Goal: Find specific page/section: Find specific page/section

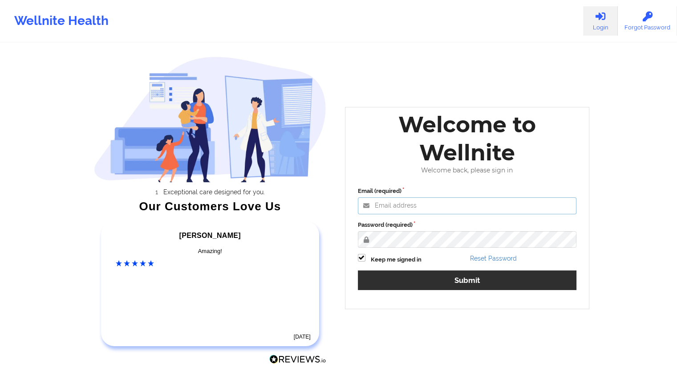
type input "marvinharlea@wellnite.com"
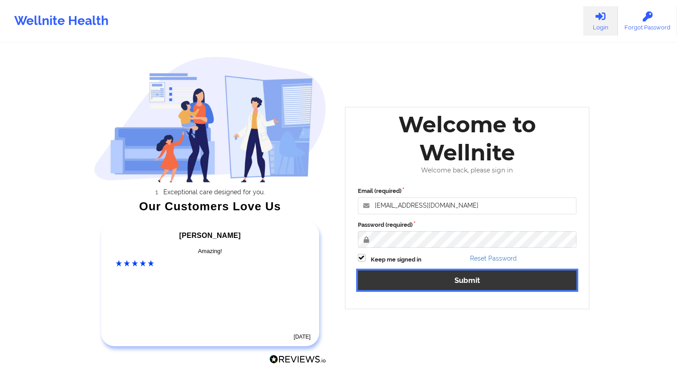
click at [469, 281] on button "Submit" at bounding box center [467, 279] width 219 height 19
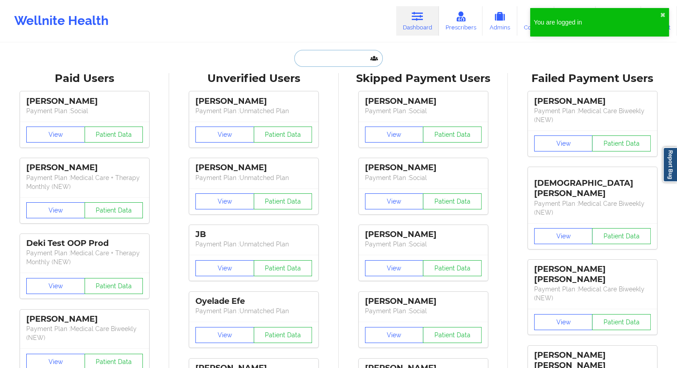
click at [313, 59] on input "text" at bounding box center [338, 58] width 88 height 17
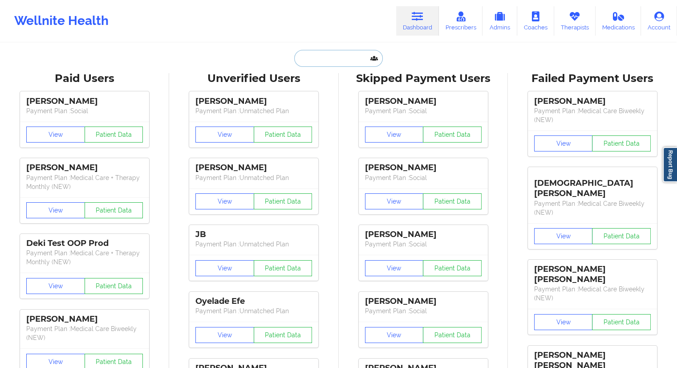
paste input "+18326400276"
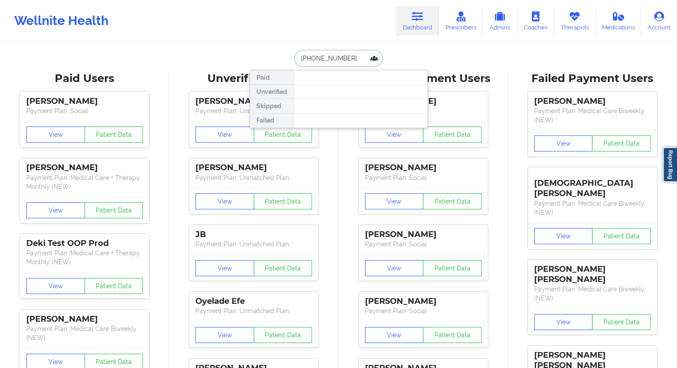
drag, startPoint x: 345, startPoint y: 58, endPoint x: 275, endPoint y: 62, distance: 70.4
click at [276, 62] on div "+18326400276 Paid Unverified Skipped Failed" at bounding box center [339, 58] width 178 height 17
paste input "nhialwaysnguyen@gmail.com"
type input "nhialwaysnguyen@gmail.com"
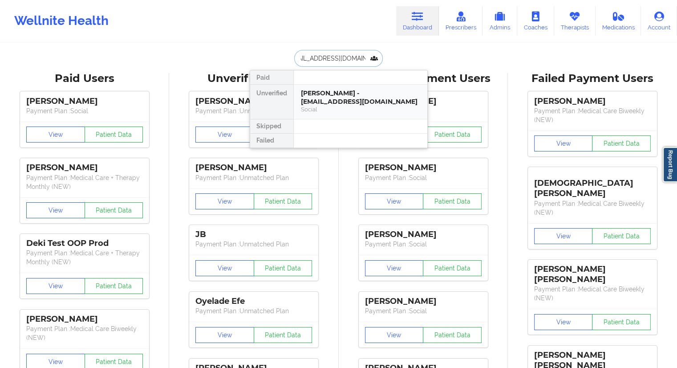
click at [327, 91] on div "Nhi Nguyen - nhialwaysnguyen@gmail.com" at bounding box center [360, 97] width 119 height 16
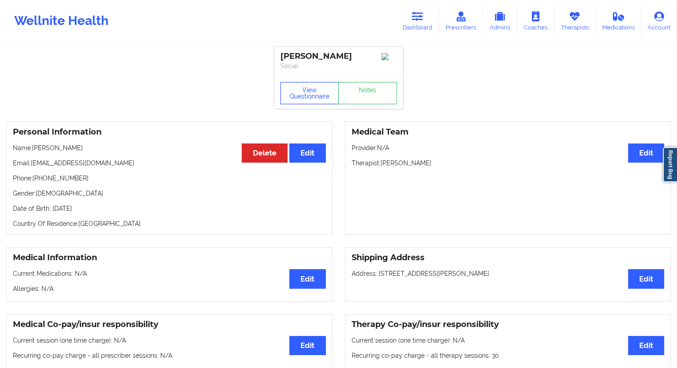
click at [317, 94] on button "View Questionnaire" at bounding box center [309, 93] width 59 height 22
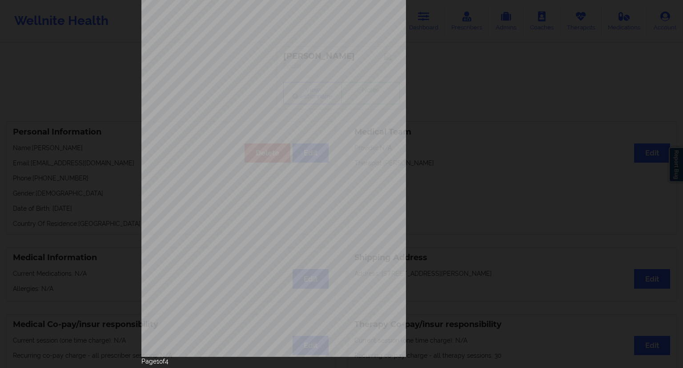
scroll to position [57, 0]
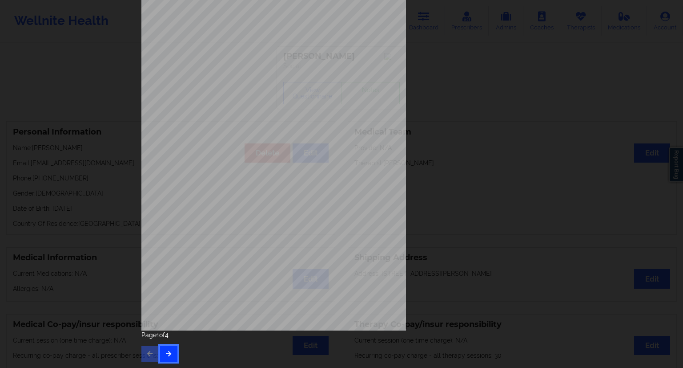
click at [170, 352] on button "button" at bounding box center [168, 353] width 17 height 16
click at [172, 352] on button "button" at bounding box center [168, 353] width 17 height 16
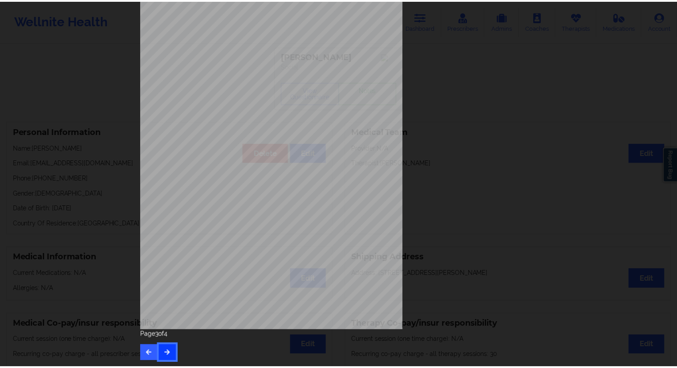
scroll to position [0, 0]
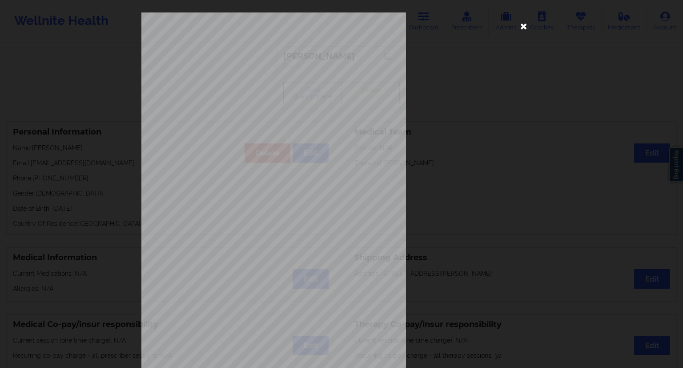
drag, startPoint x: 523, startPoint y: 25, endPoint x: 311, endPoint y: 91, distance: 222.4
click at [523, 25] on icon at bounding box center [524, 26] width 14 height 14
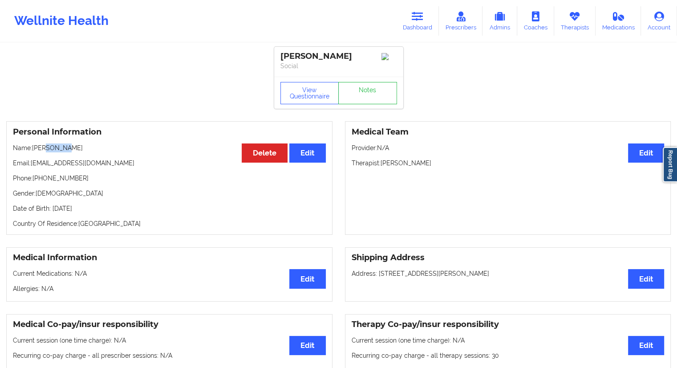
drag, startPoint x: 76, startPoint y: 154, endPoint x: 44, endPoint y: 150, distance: 31.7
click at [44, 150] on p "Name: Nhi Nguyen" at bounding box center [169, 147] width 313 height 9
copy p "Nguyen"
click at [77, 166] on p "Email: nhialwaysnguyen@gmail.com" at bounding box center [169, 162] width 313 height 9
drag, startPoint x: 74, startPoint y: 151, endPoint x: 34, endPoint y: 148, distance: 39.7
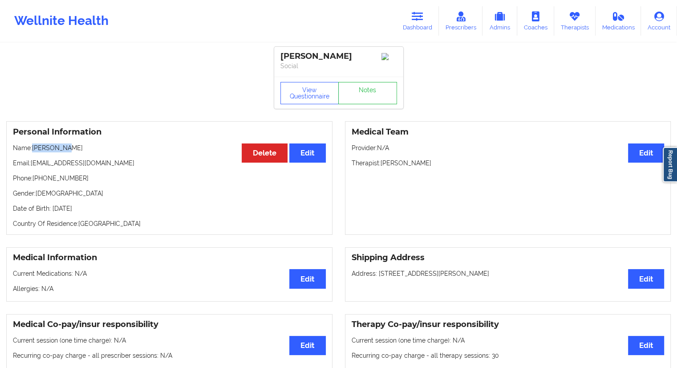
click at [34, 148] on p "Name: Nhi Nguyen" at bounding box center [169, 147] width 313 height 9
copy p "Nhi Nguyen"
click at [319, 91] on button "View Questionnaire" at bounding box center [309, 93] width 59 height 22
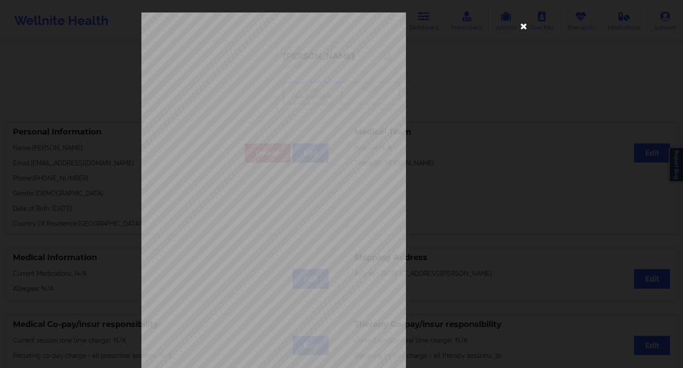
click at [522, 27] on icon at bounding box center [524, 26] width 14 height 14
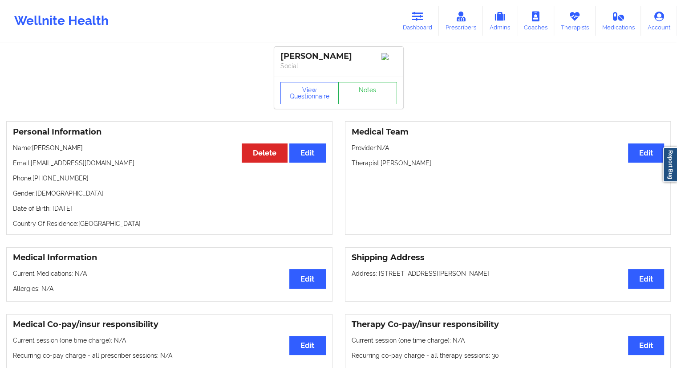
drag, startPoint x: 108, startPoint y: 213, endPoint x: 86, endPoint y: 211, distance: 21.4
click at [86, 211] on p "Date of Birth: 23rd of July 2001" at bounding box center [169, 208] width 313 height 9
copy p "2001"
drag, startPoint x: 67, startPoint y: 154, endPoint x: 35, endPoint y: 154, distance: 32.5
click at [35, 152] on p "Name: Nhi Nguyen" at bounding box center [169, 147] width 313 height 9
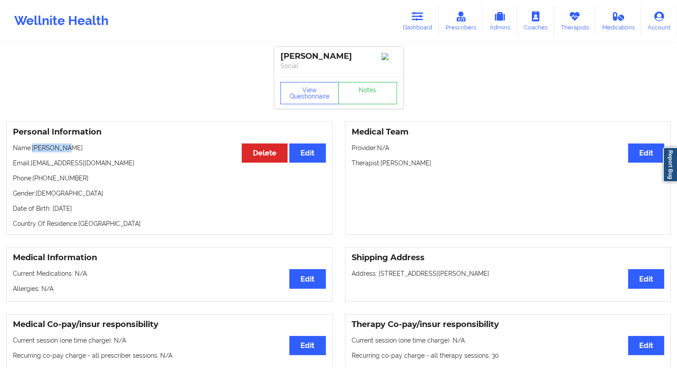
copy p "Nhi Nguyen"
drag, startPoint x: 88, startPoint y: 186, endPoint x: 33, endPoint y: 179, distance: 55.2
click at [33, 179] on div "Personal Information Edit Delete Name: Nhi Nguyen Email: nhialwaysnguyen@gmail.…" at bounding box center [169, 177] width 326 height 113
click at [44, 196] on p "Gender: female" at bounding box center [169, 193] width 313 height 9
drag, startPoint x: 80, startPoint y: 178, endPoint x: 35, endPoint y: 178, distance: 45.4
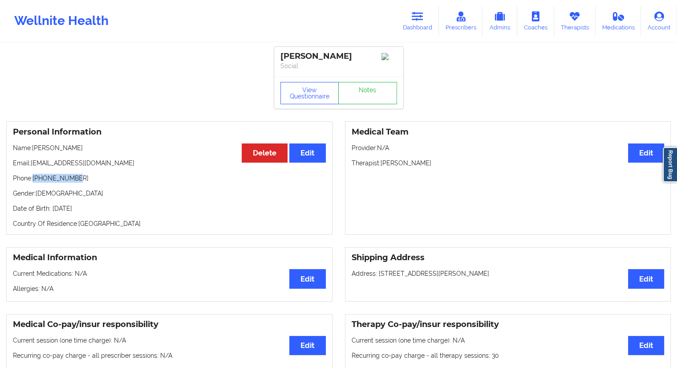
click at [34, 178] on p "Phone: +18326400276" at bounding box center [169, 178] width 313 height 9
copy p "+18326400276"
drag, startPoint x: 75, startPoint y: 147, endPoint x: 35, endPoint y: 148, distance: 40.5
click at [35, 148] on p "Name: Nhi Nguyen" at bounding box center [169, 147] width 313 height 9
copy p "Nhi Nguyen"
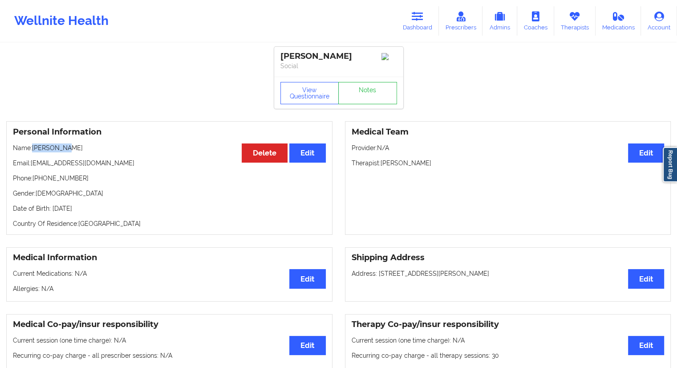
click at [65, 152] on p "Name: Nhi Nguyen" at bounding box center [169, 147] width 313 height 9
drag, startPoint x: 44, startPoint y: 149, endPoint x: 35, endPoint y: 149, distance: 9.8
click at [35, 149] on p "Name: Nhi Nguyen" at bounding box center [169, 147] width 313 height 9
copy p "Nhi"
click at [77, 145] on p "Name: Nhi Nguyen" at bounding box center [169, 147] width 313 height 9
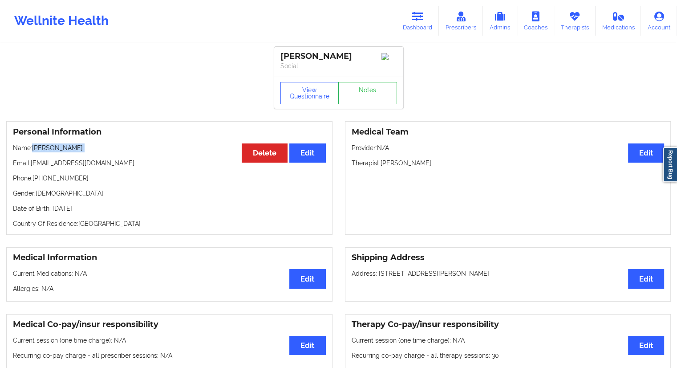
drag, startPoint x: 77, startPoint y: 146, endPoint x: 36, endPoint y: 148, distance: 41.4
click at [36, 148] on p "Name: Nhi Nguyen" at bounding box center [169, 147] width 313 height 9
copy p "Nhi Nguyen"
drag, startPoint x: 426, startPoint y: 25, endPoint x: 408, endPoint y: 35, distance: 20.3
click at [426, 25] on link "Dashboard" at bounding box center [417, 20] width 43 height 29
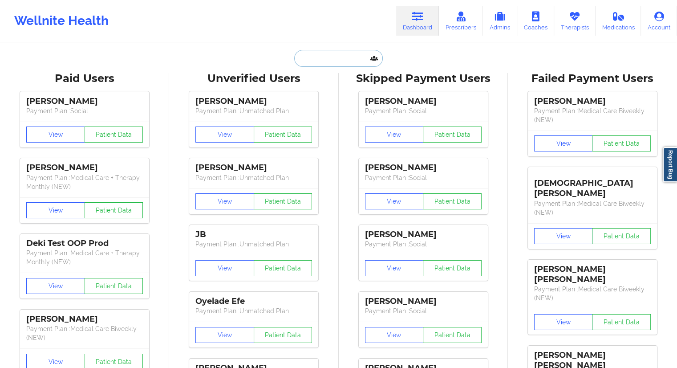
click at [337, 52] on input "text" at bounding box center [338, 58] width 88 height 17
paste input "johnhorn05@gmail.com"
type input "johnhorn05@gmail.com"
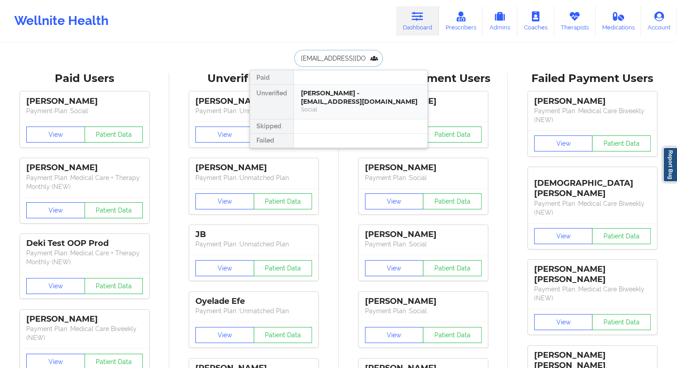
click at [314, 105] on div "Social" at bounding box center [360, 109] width 119 height 8
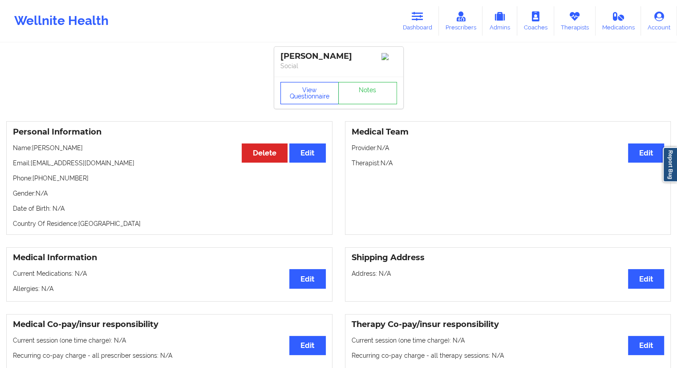
click at [297, 89] on button "View Questionnaire" at bounding box center [309, 93] width 59 height 22
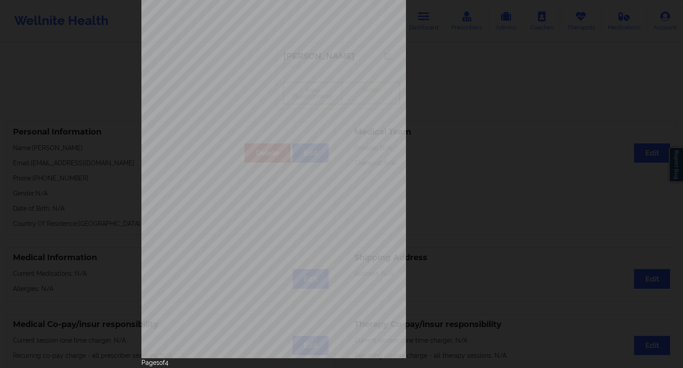
scroll to position [57, 0]
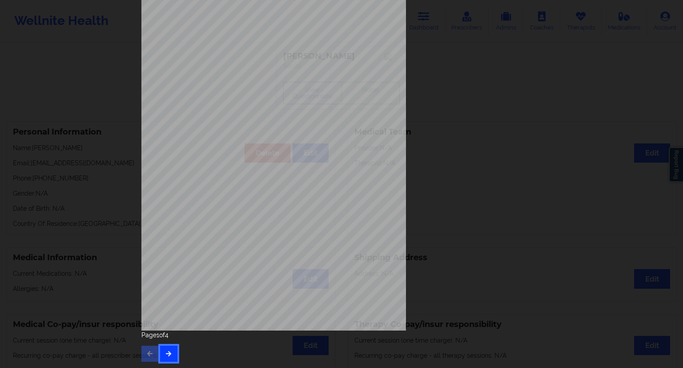
click at [174, 351] on button "button" at bounding box center [168, 353] width 17 height 16
click at [171, 352] on div "Feeling nervous, anxious, or on edge Not being able to stop or control worrying…" at bounding box center [341, 158] width 413 height 418
click at [171, 352] on button "button" at bounding box center [168, 353] width 17 height 16
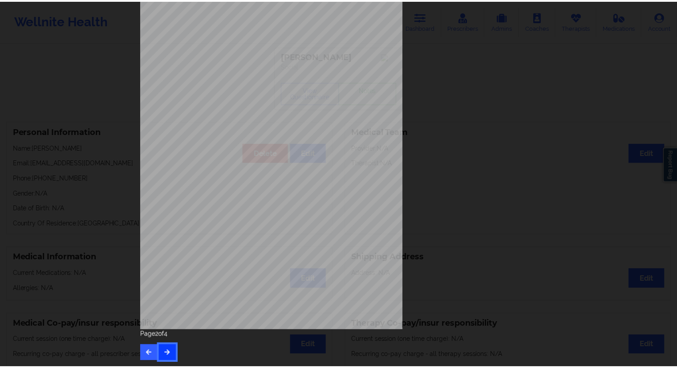
scroll to position [0, 0]
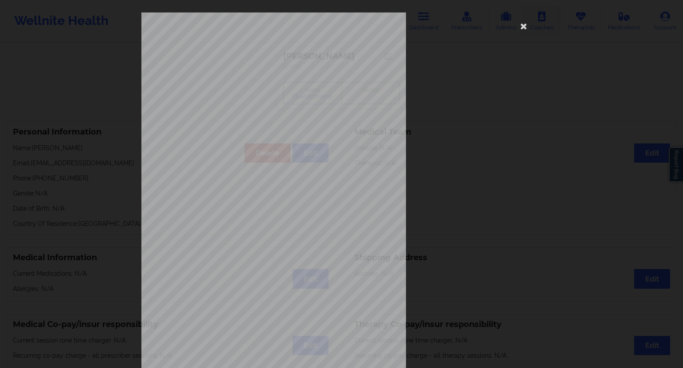
click at [521, 28] on icon at bounding box center [524, 26] width 14 height 14
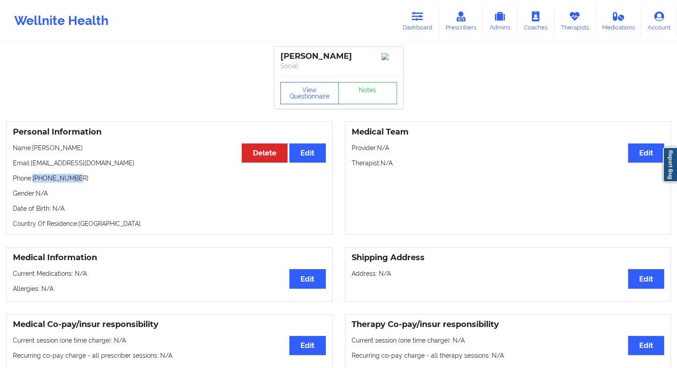
drag, startPoint x: 81, startPoint y: 176, endPoint x: 35, endPoint y: 183, distance: 46.3
click at [35, 182] on p "Phone: +12674735106" at bounding box center [169, 178] width 313 height 9
copy p "+12674735106"
drag, startPoint x: 41, startPoint y: 150, endPoint x: 34, endPoint y: 152, distance: 7.3
click at [34, 152] on p "Name: John Horn" at bounding box center [169, 147] width 313 height 9
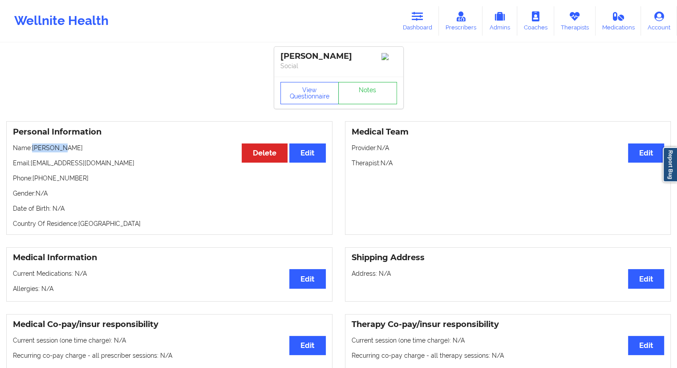
copy p "John Horn"
click at [89, 152] on p "Name: John Horn" at bounding box center [169, 147] width 313 height 9
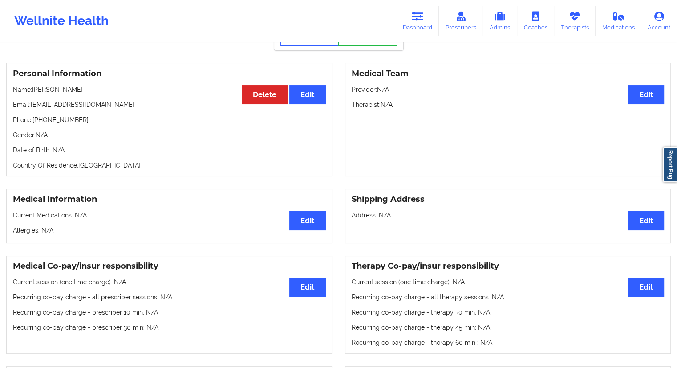
scroll to position [44, 0]
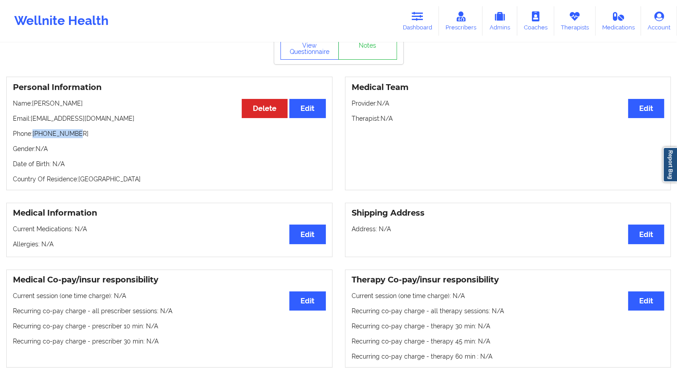
drag, startPoint x: 81, startPoint y: 133, endPoint x: 34, endPoint y: 134, distance: 46.3
click at [34, 134] on p "Phone: +12674735106" at bounding box center [169, 133] width 313 height 9
click at [570, 32] on link "Therapists" at bounding box center [574, 20] width 41 height 29
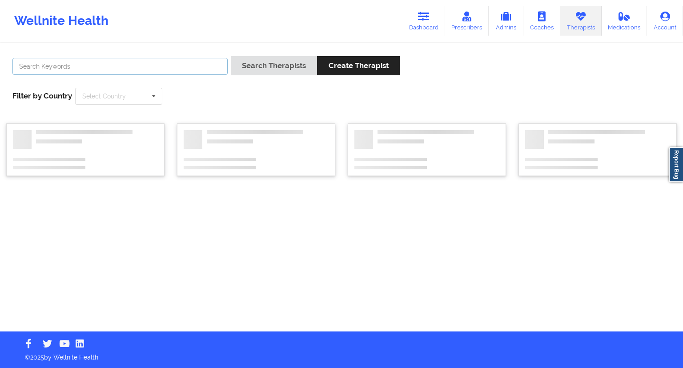
click at [117, 68] on input "text" at bounding box center [119, 66] width 215 height 17
paste input "Joseph Suchanic"
click at [250, 71] on button "Search Therapists" at bounding box center [274, 65] width 86 height 19
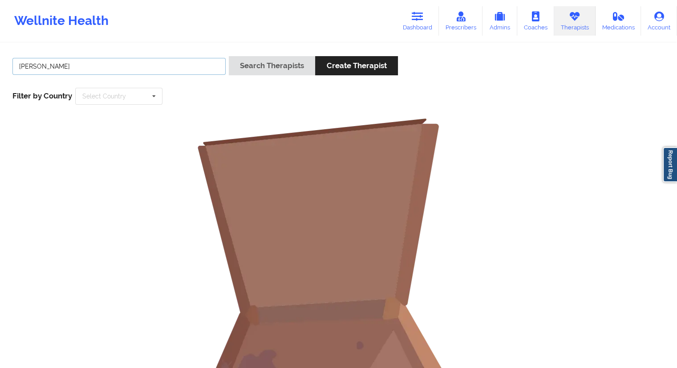
click at [42, 64] on input "Joseph Suchanic" at bounding box center [118, 66] width 213 height 17
click at [46, 66] on input "Suchanic" at bounding box center [118, 66] width 213 height 17
click at [275, 81] on div "Search Therapists Create Therapist" at bounding box center [313, 68] width 169 height 25
click at [279, 69] on button "Search Therapists" at bounding box center [272, 65] width 86 height 19
click at [48, 64] on input "Suchanic" at bounding box center [118, 66] width 213 height 17
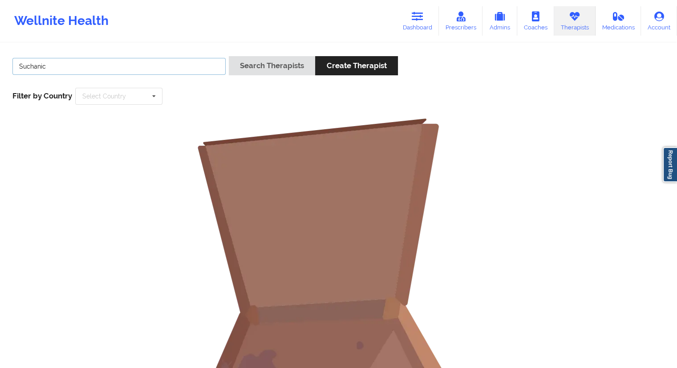
drag, startPoint x: 57, startPoint y: 68, endPoint x: 5, endPoint y: 67, distance: 51.6
click at [6, 67] on div "Suchanic Search Therapists Create Therapist Filter by Country Select Country Au…" at bounding box center [338, 80] width 664 height 61
paste input "Joseph"
type input "Joseph Suchanic"
